Goal: Task Accomplishment & Management: Use online tool/utility

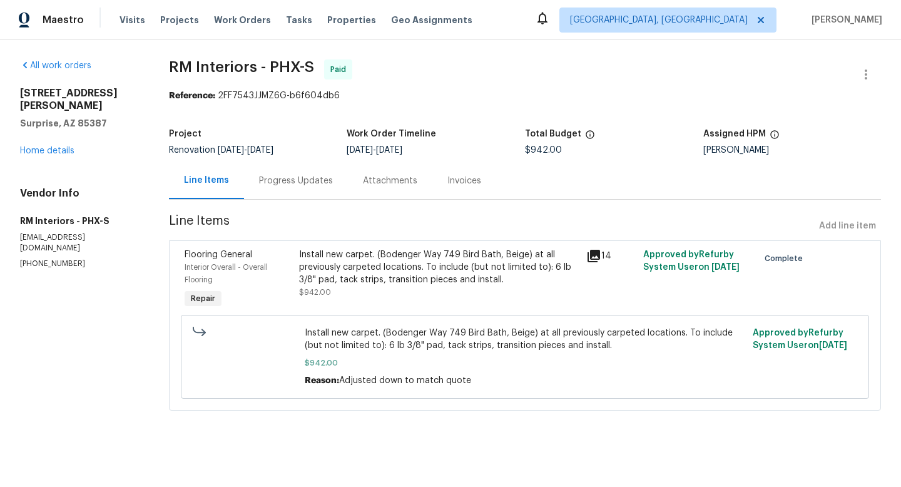
click at [456, 178] on div "Invoices" at bounding box center [465, 181] width 34 height 13
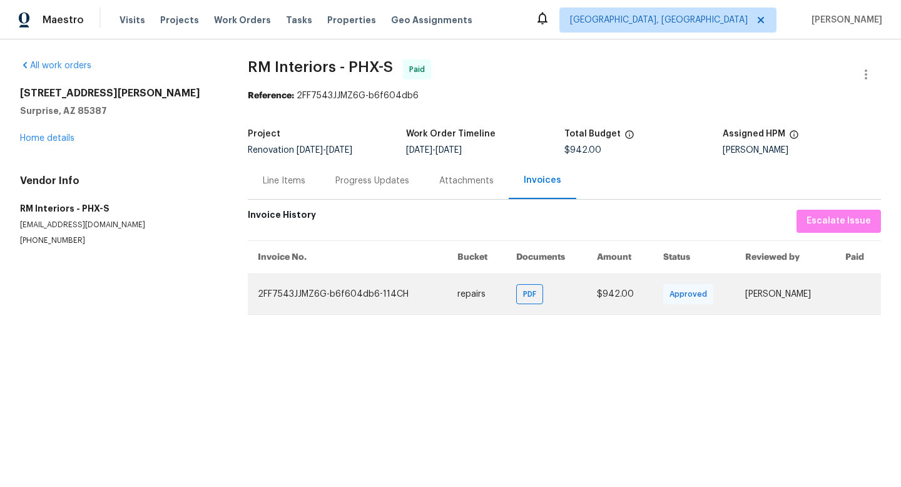
click at [346, 305] on td "2FF7543JJMZ6G-b6f604db6-114CH" at bounding box center [348, 294] width 200 height 41
click at [523, 298] on span "PDF" at bounding box center [532, 294] width 18 height 13
